Goal: Information Seeking & Learning: Learn about a topic

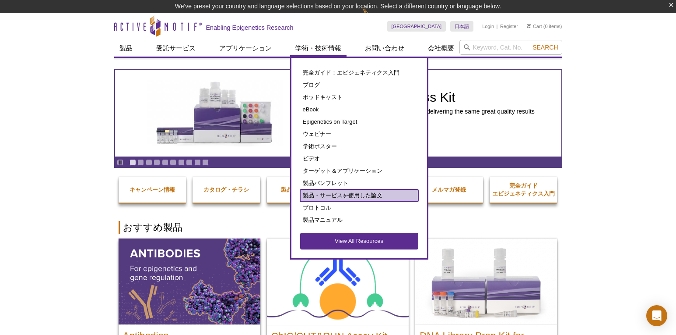
click at [372, 199] on link "製品・サービスを使用した論文" at bounding box center [359, 195] width 118 height 12
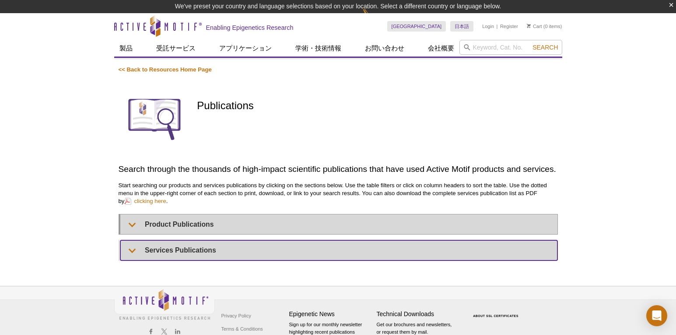
click at [267, 248] on div "<< Back to Resources Home Page Publications Search through the thousands of hig…" at bounding box center [339, 163] width 440 height 195
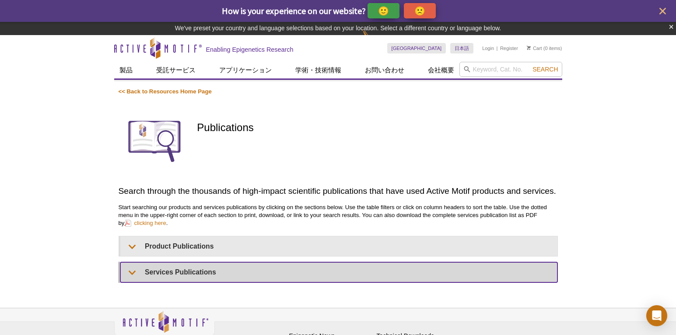
click at [257, 277] on summary "Services Publications" at bounding box center [338, 272] width 437 height 20
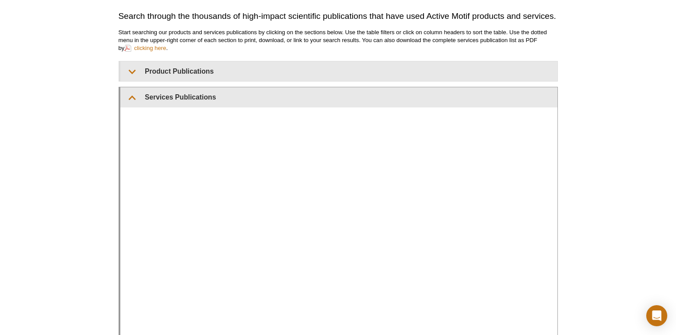
scroll to position [162, 0]
